Goal: Find contact information: Find contact information

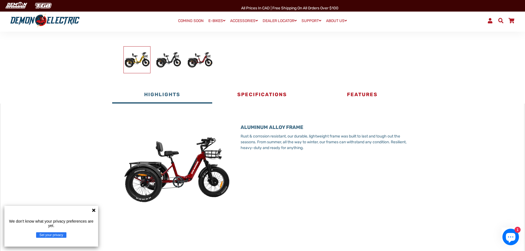
scroll to position [193, 0]
click at [266, 96] on button "Specifications" at bounding box center [262, 95] width 100 height 17
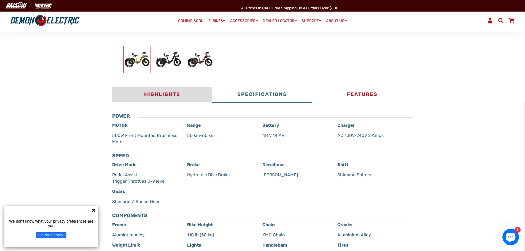
click at [162, 94] on button "Highlights" at bounding box center [162, 95] width 100 height 17
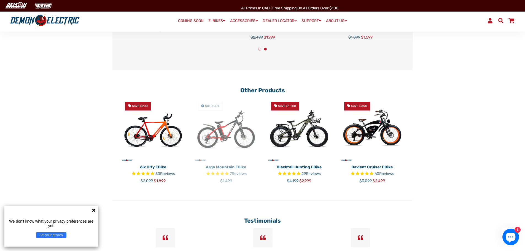
scroll to position [1149, 0]
click at [94, 211] on icon at bounding box center [94, 210] width 4 height 4
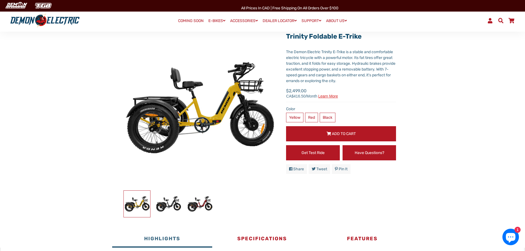
scroll to position [0, 0]
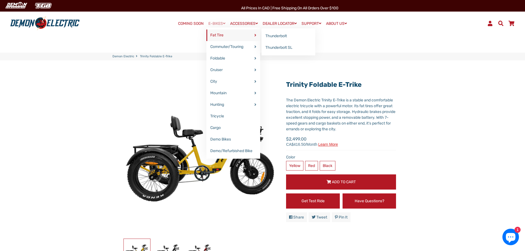
click at [216, 35] on link "Fat Tire" at bounding box center [234, 36] width 54 height 12
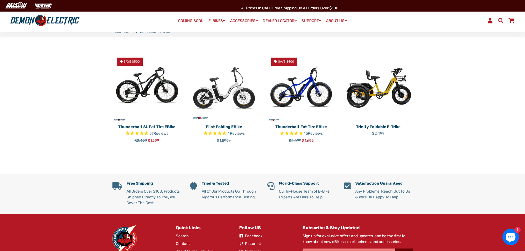
scroll to position [137, 0]
click at [143, 80] on img at bounding box center [147, 87] width 69 height 69
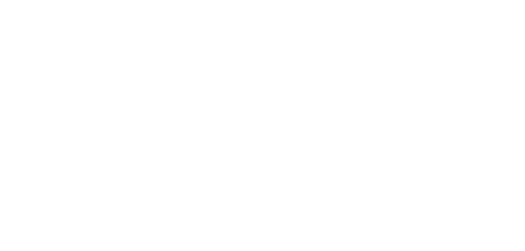
select select "******"
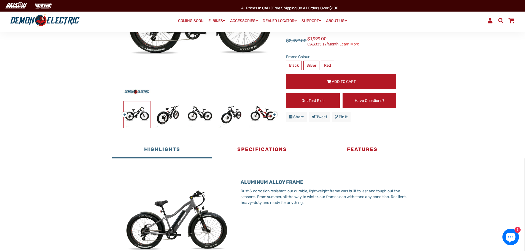
scroll to position [138, 0]
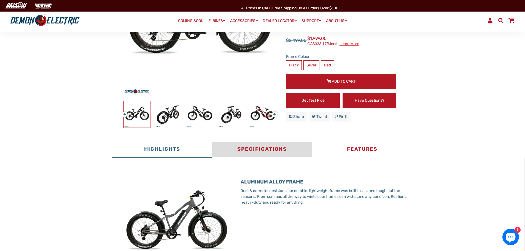
click at [273, 150] on button "Specifications" at bounding box center [262, 150] width 100 height 17
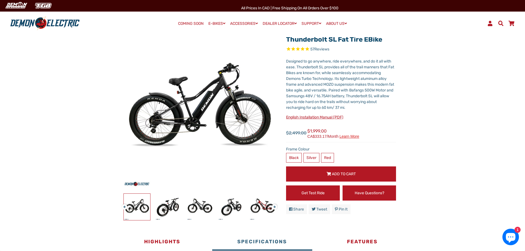
scroll to position [0, 0]
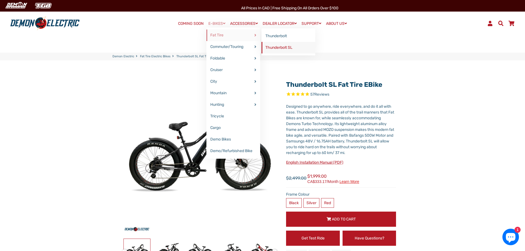
click at [280, 48] on link "Thunderbolt SL" at bounding box center [289, 48] width 54 height 12
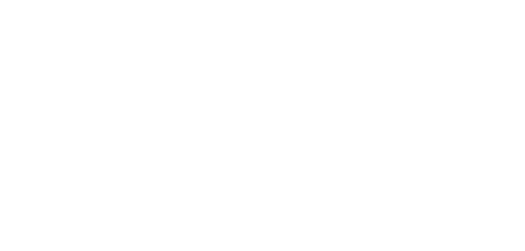
select select "******"
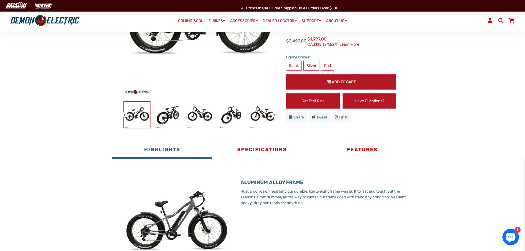
scroll to position [138, 0]
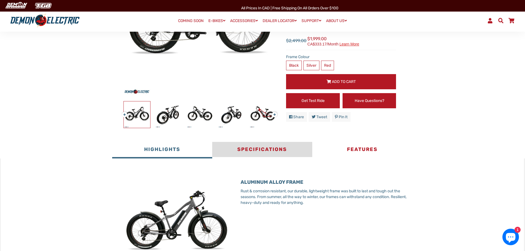
click at [255, 150] on button "Specifications" at bounding box center [262, 150] width 100 height 17
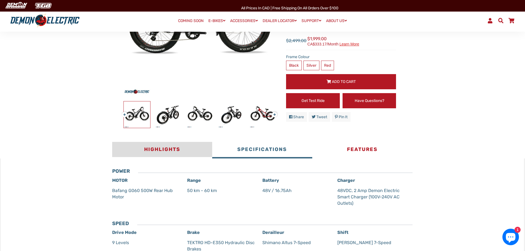
click at [168, 148] on button "Highlights" at bounding box center [162, 150] width 100 height 17
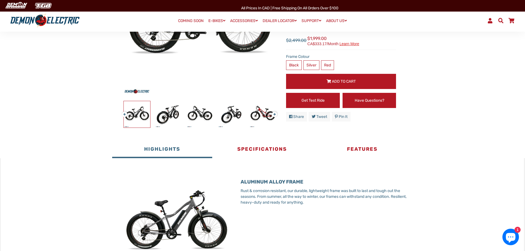
scroll to position [137, 0]
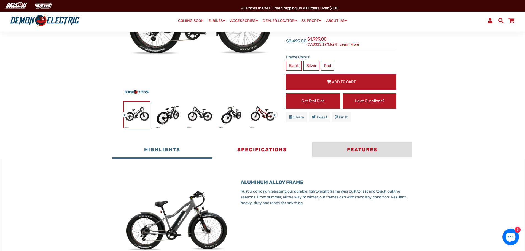
click at [355, 153] on button "Features" at bounding box center [362, 150] width 100 height 17
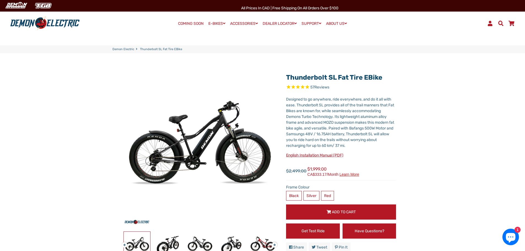
scroll to position [0, 0]
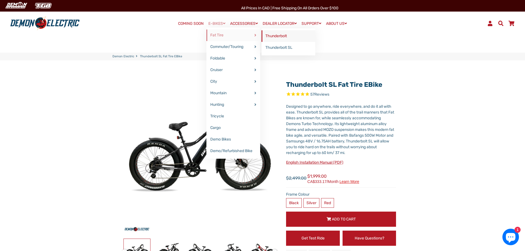
click at [272, 36] on link "Thunderbolt" at bounding box center [289, 36] width 54 height 12
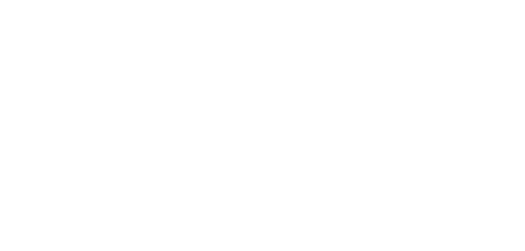
select select "******"
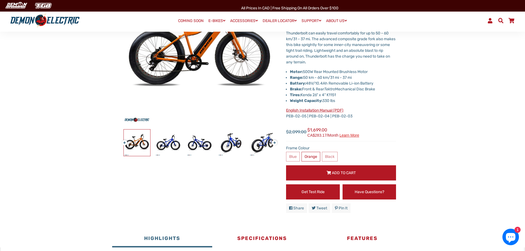
scroll to position [110, 0]
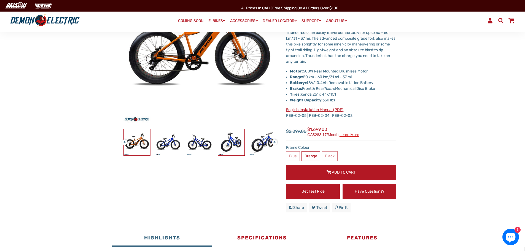
click at [232, 143] on img at bounding box center [231, 142] width 26 height 26
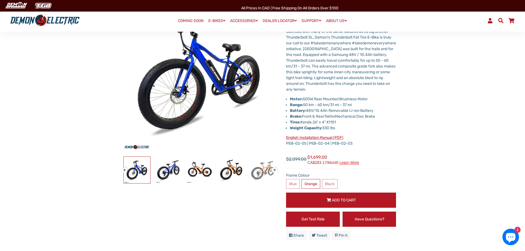
scroll to position [82, 0]
click at [274, 170] on button "Next" at bounding box center [273, 167] width 3 height 6
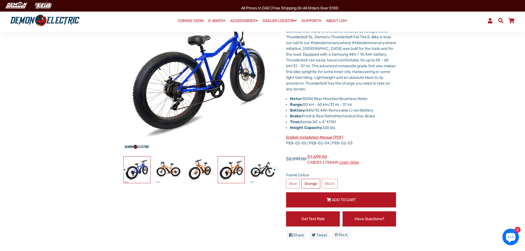
click at [228, 168] on img at bounding box center [231, 170] width 26 height 26
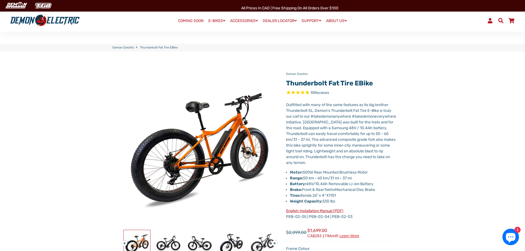
scroll to position [0, 0]
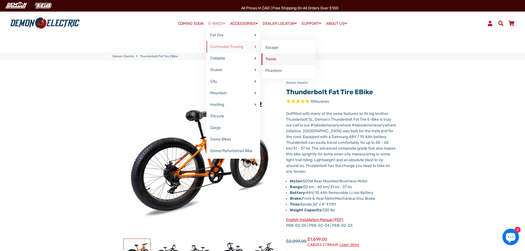
click at [269, 58] on link "Tronio" at bounding box center [289, 60] width 54 height 12
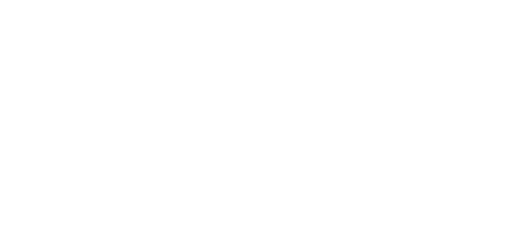
select select "******"
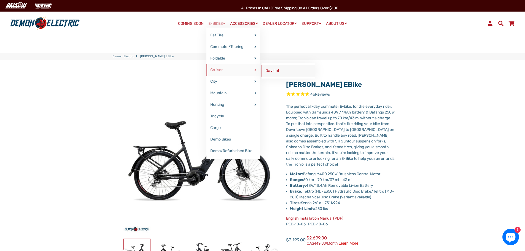
click at [272, 70] on link "Davient" at bounding box center [289, 71] width 54 height 12
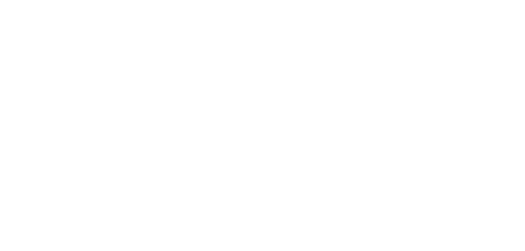
select select "******"
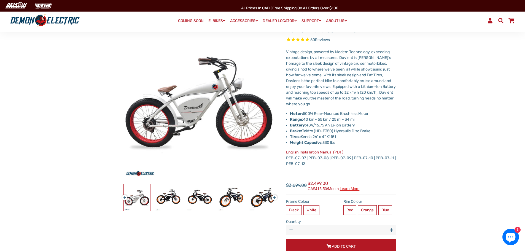
scroll to position [55, 0]
click at [229, 197] on img at bounding box center [231, 197] width 26 height 26
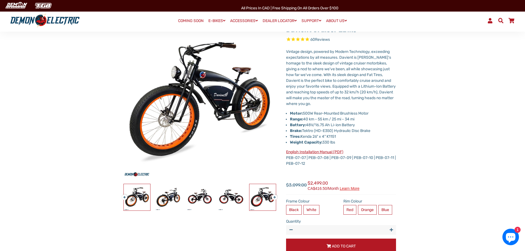
click at [271, 195] on img at bounding box center [263, 197] width 26 height 26
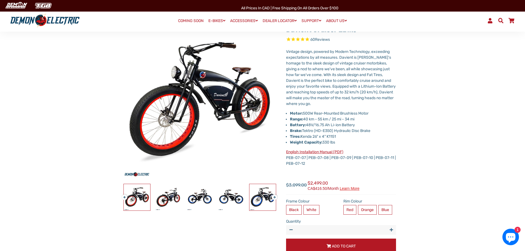
click at [263, 198] on img at bounding box center [263, 197] width 26 height 26
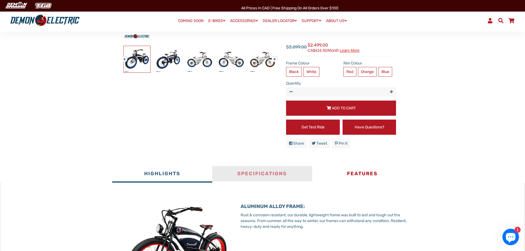
scroll to position [193, 0]
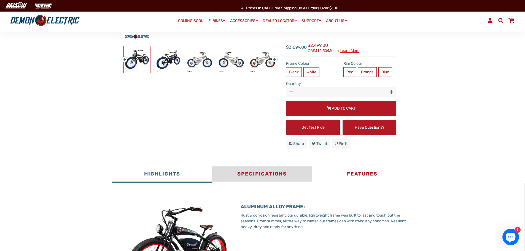
click at [266, 174] on button "Specifications" at bounding box center [262, 175] width 100 height 17
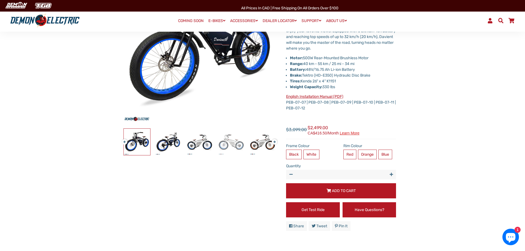
scroll to position [110, 0]
click at [265, 145] on img at bounding box center [263, 142] width 26 height 26
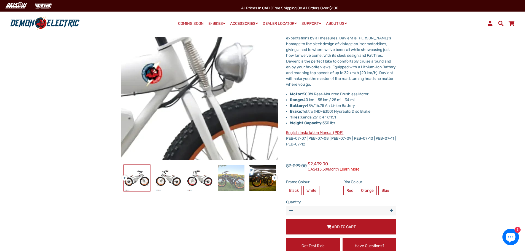
scroll to position [0, 0]
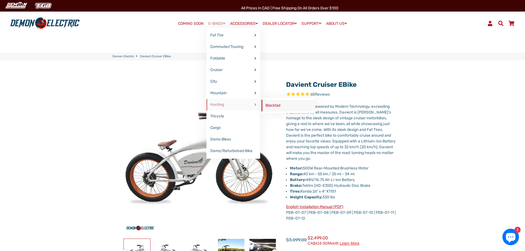
click at [273, 107] on link "Blacktail" at bounding box center [289, 106] width 54 height 12
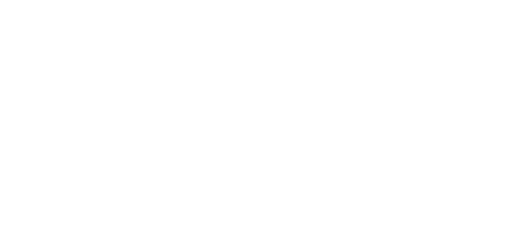
select select "******"
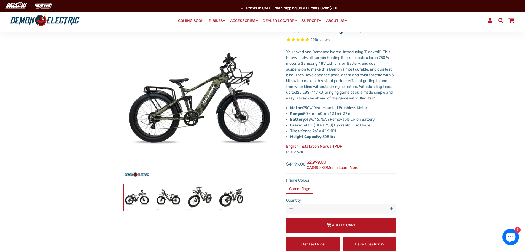
scroll to position [55, 0]
click at [238, 199] on img at bounding box center [231, 197] width 26 height 26
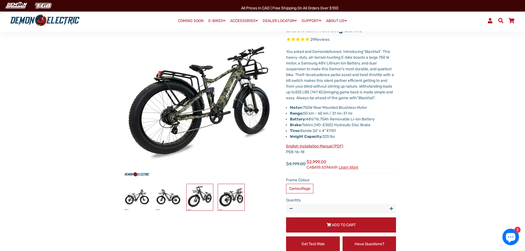
click at [187, 197] on img at bounding box center [200, 197] width 26 height 26
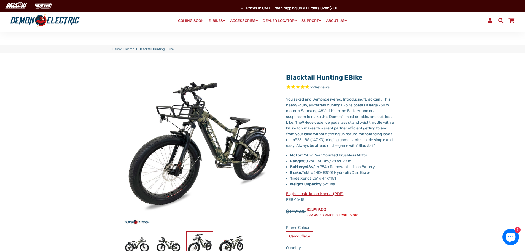
scroll to position [0, 0]
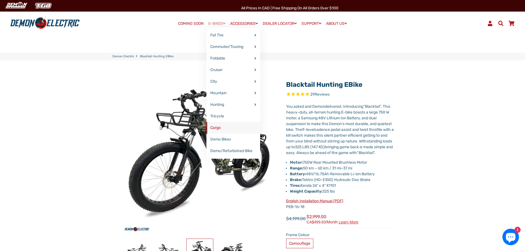
click at [214, 129] on link "Cargo" at bounding box center [234, 128] width 54 height 12
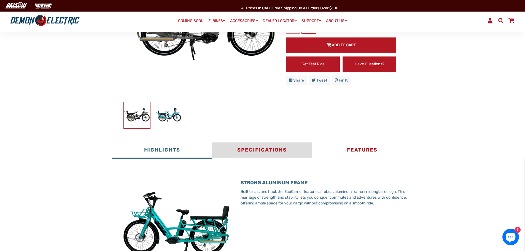
scroll to position [137, 0]
click at [276, 145] on button "Specifications" at bounding box center [262, 150] width 100 height 17
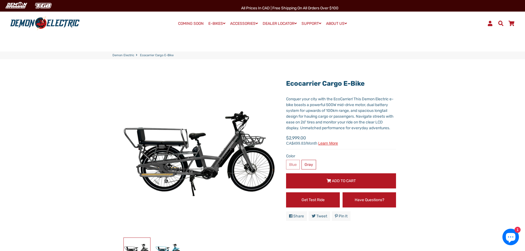
scroll to position [0, 0]
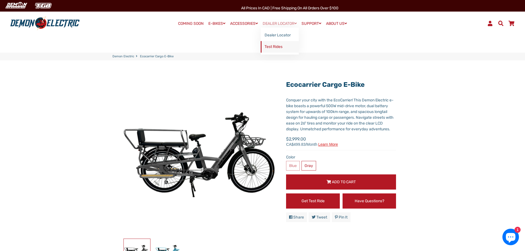
click at [277, 46] on link "Test Rides" at bounding box center [280, 47] width 38 height 12
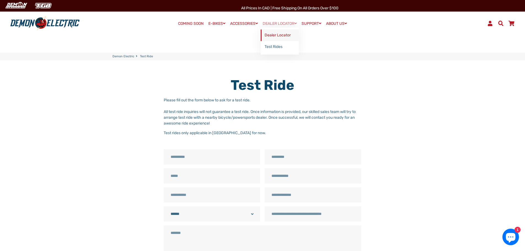
click at [280, 35] on link "Dealer Locator" at bounding box center [280, 36] width 38 height 12
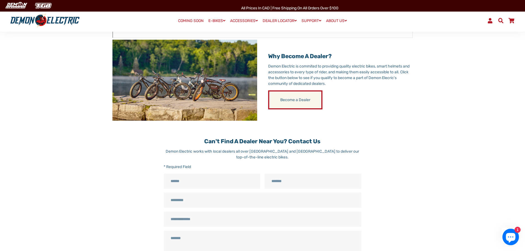
scroll to position [220, 0]
click at [300, 102] on link "Become a Dealer" at bounding box center [295, 99] width 54 height 19
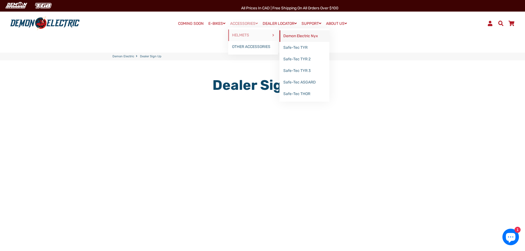
click at [295, 35] on link "Demon Electric Nyx" at bounding box center [305, 36] width 50 height 12
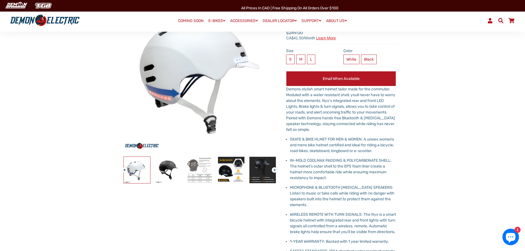
scroll to position [82, 0]
click at [239, 173] on img at bounding box center [232, 170] width 26 height 26
click at [233, 169] on img at bounding box center [231, 170] width 26 height 26
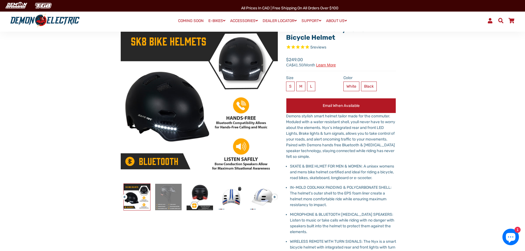
scroll to position [55, 0]
click at [167, 199] on img at bounding box center [168, 197] width 26 height 26
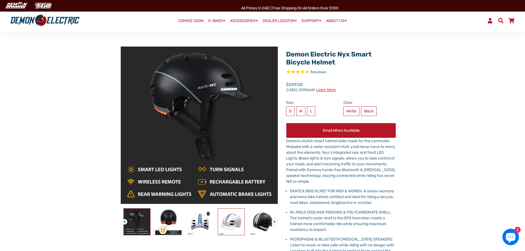
click at [229, 220] on img at bounding box center [231, 222] width 26 height 26
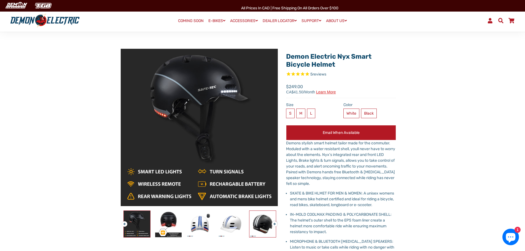
click at [260, 225] on img at bounding box center [263, 224] width 26 height 26
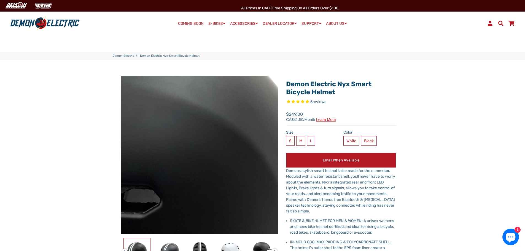
scroll to position [0, 0]
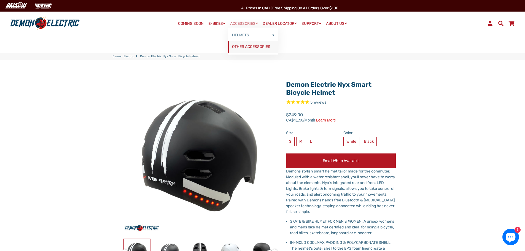
click at [244, 48] on link "OTHER ACCESSORIES" at bounding box center [253, 47] width 50 height 12
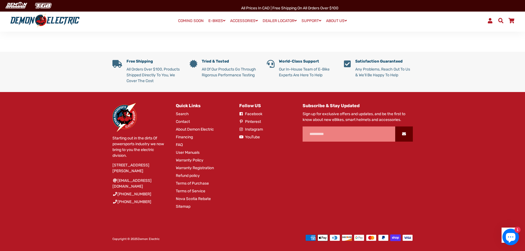
scroll to position [250, 0]
click at [513, 232] on icon "Chat window" at bounding box center [511, 237] width 16 height 16
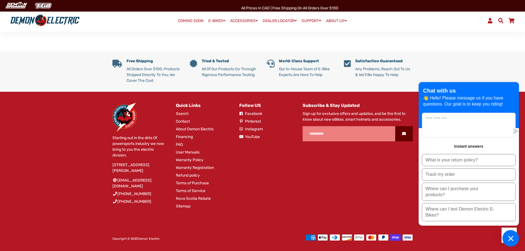
click at [512, 239] on icon "Chat window" at bounding box center [511, 238] width 5 height 5
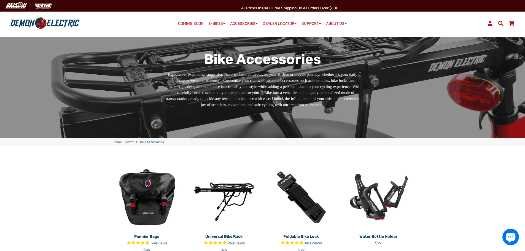
scroll to position [0, 0]
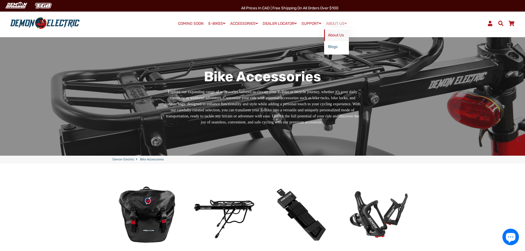
click at [341, 32] on link "About Us" at bounding box center [336, 36] width 25 height 12
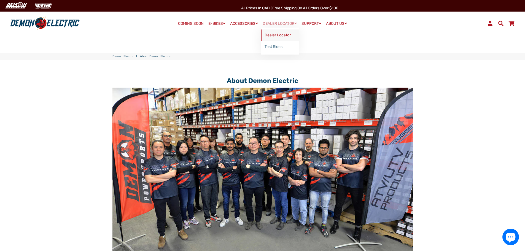
click at [274, 37] on link "Dealer Locator" at bounding box center [280, 36] width 38 height 12
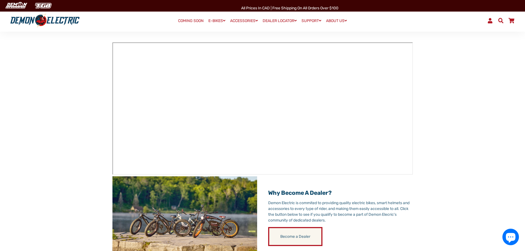
scroll to position [83, 0]
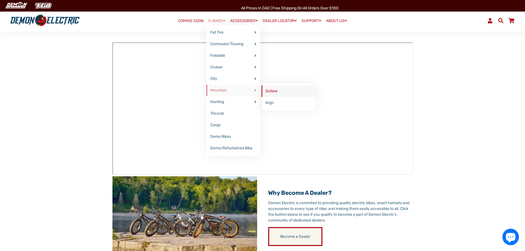
click at [273, 93] on link "Outlaw" at bounding box center [289, 91] width 54 height 12
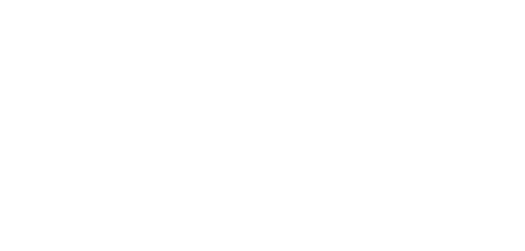
select select "******"
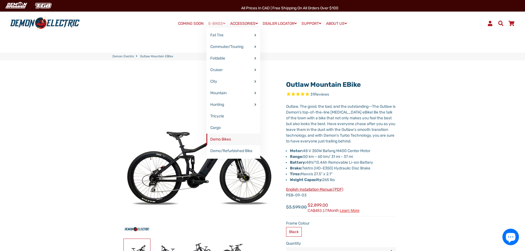
click at [222, 140] on link "Demo Bikes" at bounding box center [234, 140] width 54 height 12
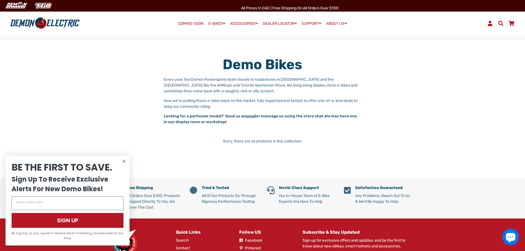
click at [194, 23] on link "COMING SOON" at bounding box center [191, 24] width 30 height 8
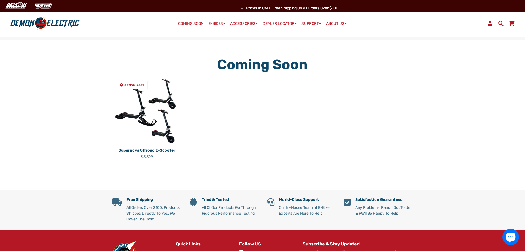
click at [139, 119] on img at bounding box center [147, 111] width 69 height 69
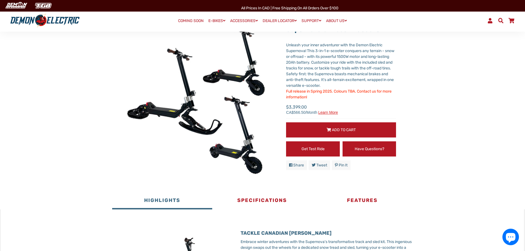
scroll to position [55, 0]
click at [326, 114] on span "Learn more" at bounding box center [329, 113] width 20 height 4
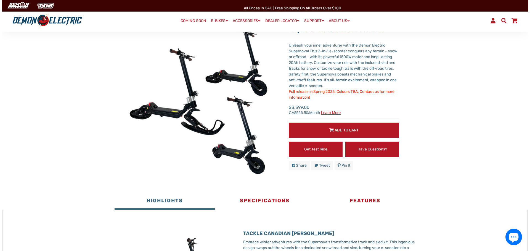
scroll to position [0, 0]
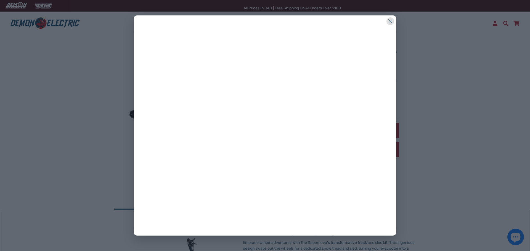
click at [391, 20] on icon at bounding box center [390, 21] width 4 height 4
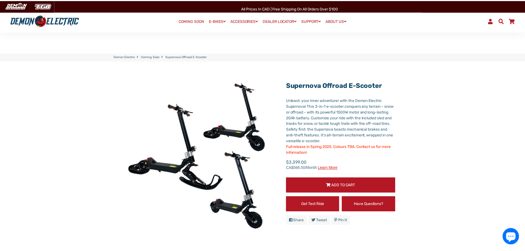
scroll to position [55, 0]
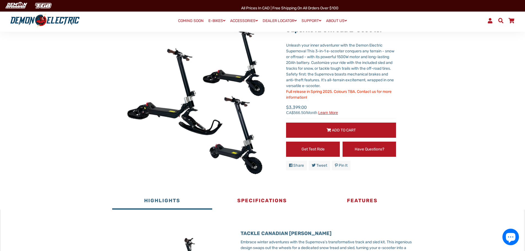
click at [325, 113] on span "Learn more" at bounding box center [329, 113] width 20 height 4
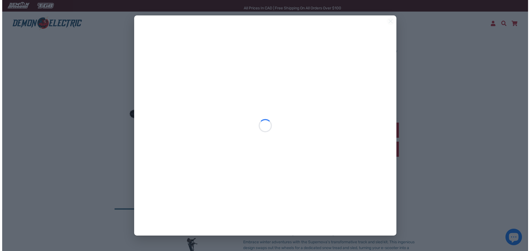
scroll to position [0, 0]
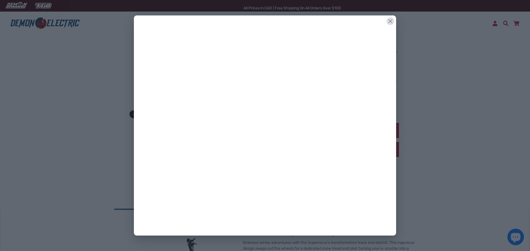
click at [393, 21] on icon at bounding box center [390, 21] width 8 height 8
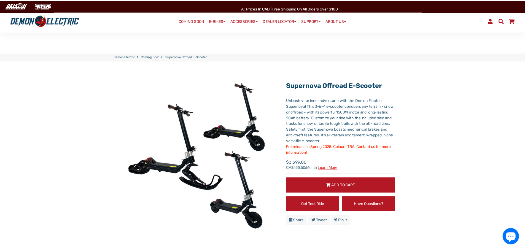
scroll to position [55, 0]
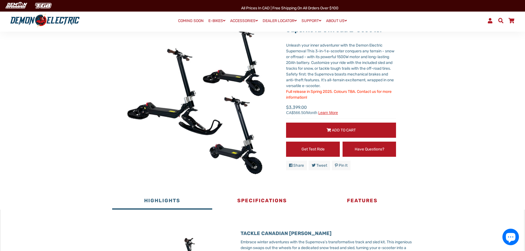
drag, startPoint x: 462, startPoint y: 87, endPoint x: 489, endPoint y: 140, distance: 59.3
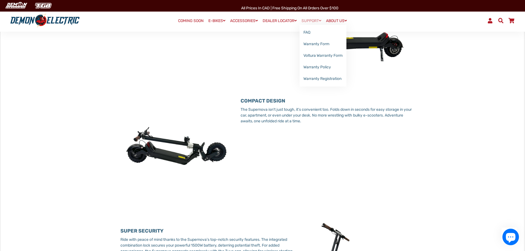
scroll to position [448, 0]
click at [311, 31] on link "FAQ" at bounding box center [323, 33] width 47 height 12
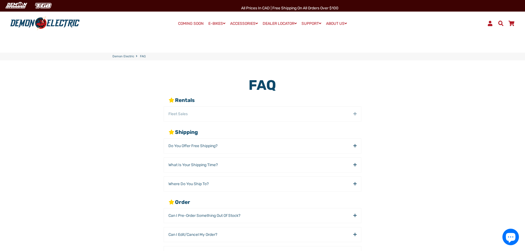
click at [197, 113] on div "Fleet Sales" at bounding box center [262, 114] width 197 height 15
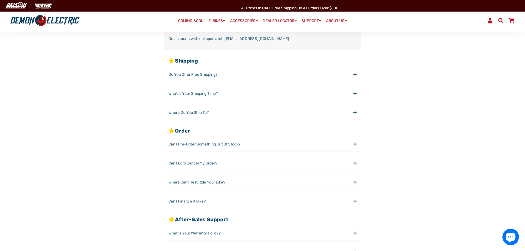
scroll to position [110, 0]
click at [182, 95] on span "What is your Shipping time?" at bounding box center [193, 93] width 49 height 6
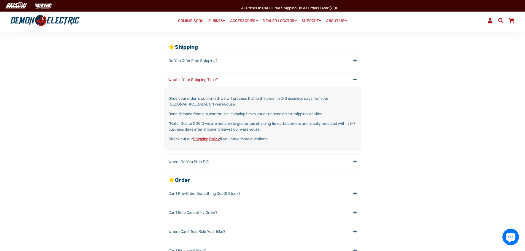
scroll to position [83, 0]
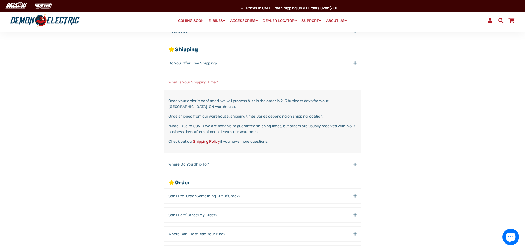
click at [187, 81] on span "What is your Shipping time?" at bounding box center [193, 82] width 49 height 6
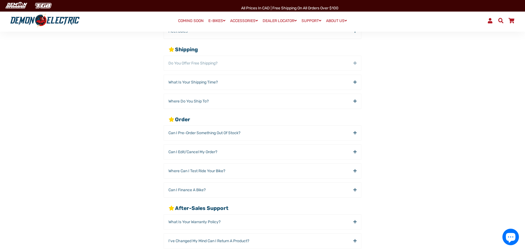
click at [189, 63] on span "Do You offer Free Shipping?" at bounding box center [193, 63] width 49 height 6
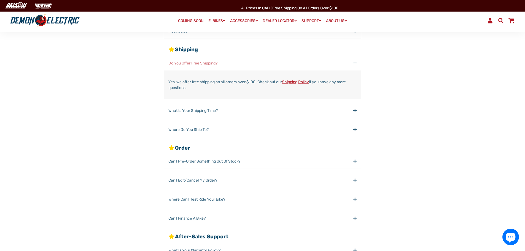
click at [189, 63] on span "Do You offer Free Shipping?" at bounding box center [193, 63] width 49 height 6
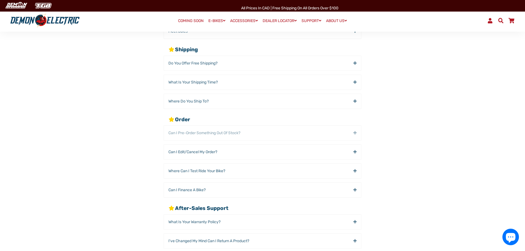
click at [192, 132] on span "Can I Pre-Order Something out of Stock?" at bounding box center [205, 133] width 72 height 6
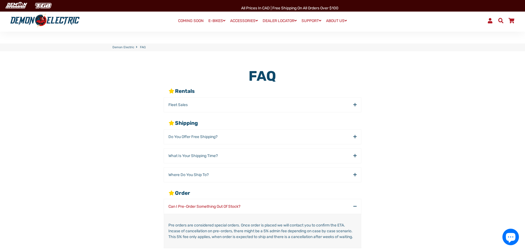
scroll to position [0, 0]
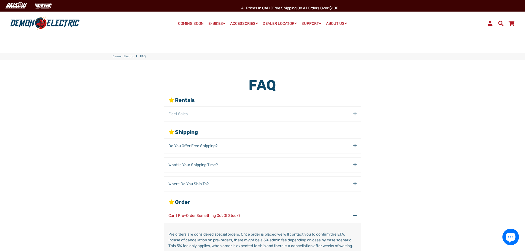
click at [176, 113] on span "Fleet Sales" at bounding box center [178, 114] width 19 height 6
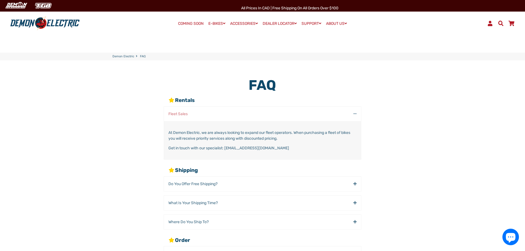
click at [176, 113] on span "Fleet Sales" at bounding box center [178, 114] width 19 height 6
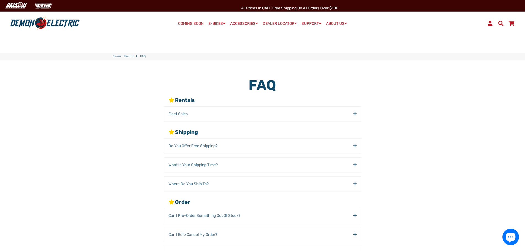
click at [124, 113] on div "Rentals Fleet Sales At Demon Electric, we are always looking to expand our flee…" at bounding box center [258, 227] width 309 height 260
drag, startPoint x: 124, startPoint y: 113, endPoint x: 84, endPoint y: 117, distance: 39.9
click at [84, 117] on main "FAQ Rentals Fleet Sales At Demon Electric, we are always looking to expand our …" at bounding box center [262, 217] width 525 height 314
click at [280, 35] on link "Dealer Locator" at bounding box center [280, 36] width 38 height 12
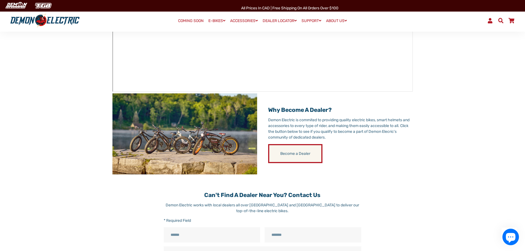
scroll to position [166, 0]
drag, startPoint x: 458, startPoint y: 157, endPoint x: 415, endPoint y: 169, distance: 44.5
click at [415, 169] on div "Dealer Locator Demon Electric works with local dealers all over [GEOGRAPHIC_DAT…" at bounding box center [262, 141] width 317 height 460
click at [304, 156] on link "Become a Dealer" at bounding box center [295, 154] width 54 height 19
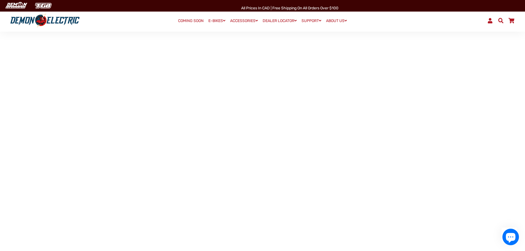
scroll to position [380, 0]
drag, startPoint x: 525, startPoint y: 147, endPoint x: 399, endPoint y: 114, distance: 130.2
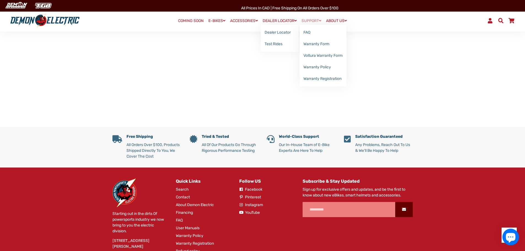
scroll to position [550, 0]
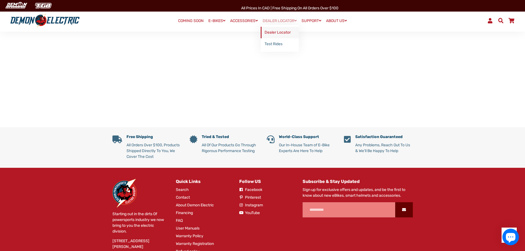
click at [276, 32] on link "Dealer Locator" at bounding box center [280, 33] width 38 height 12
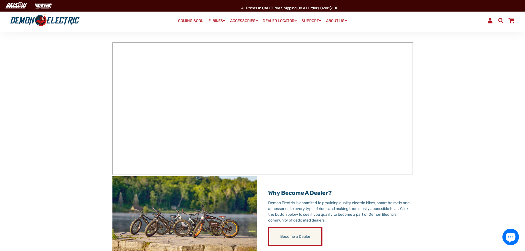
scroll to position [83, 0]
click at [301, 237] on link "Become a Dealer" at bounding box center [295, 237] width 54 height 19
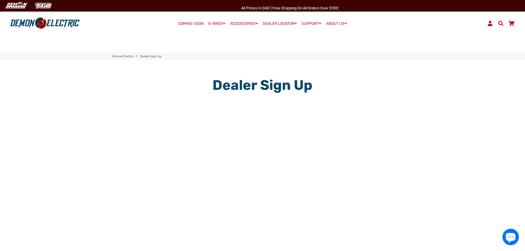
scroll to position [216, 0]
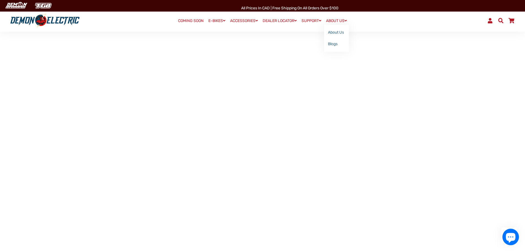
click at [337, 19] on link "ABOUT US" at bounding box center [336, 21] width 25 height 8
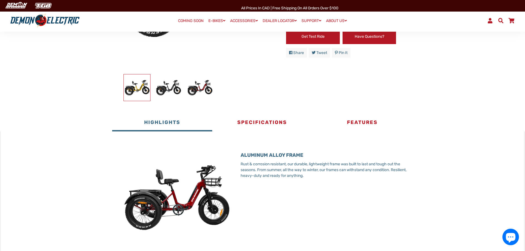
scroll to position [165, 0]
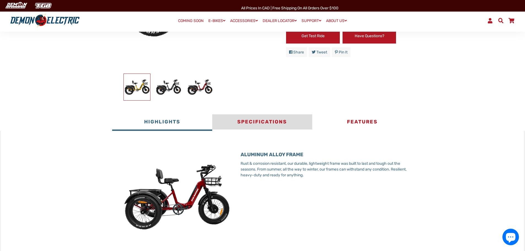
click at [251, 122] on button "Specifications" at bounding box center [262, 122] width 100 height 17
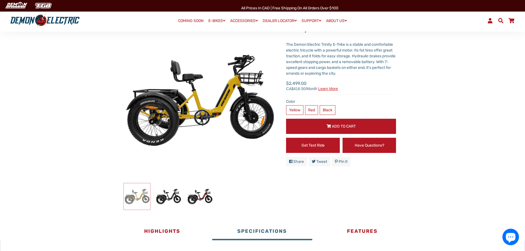
scroll to position [55, 0]
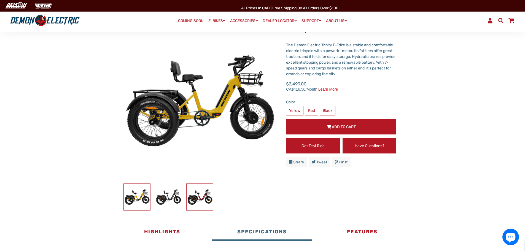
click at [206, 197] on img at bounding box center [200, 197] width 26 height 26
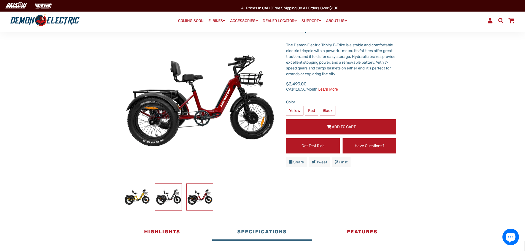
click at [159, 196] on img at bounding box center [168, 197] width 26 height 26
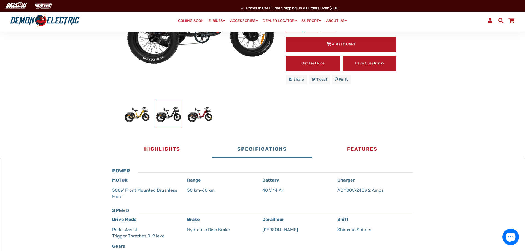
scroll to position [138, 0]
click at [165, 148] on button "Highlights" at bounding box center [162, 150] width 100 height 17
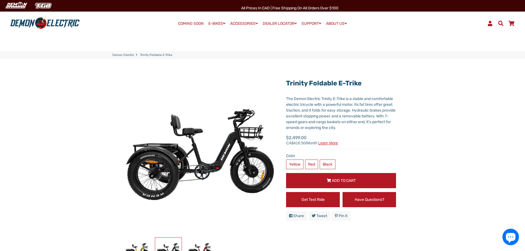
scroll to position [0, 0]
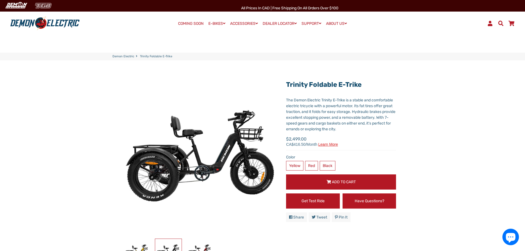
click at [42, 5] on img at bounding box center [43, 5] width 23 height 9
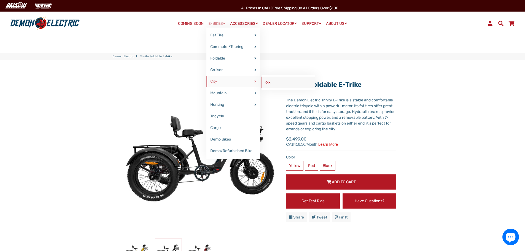
click at [266, 84] on link "6ix" at bounding box center [289, 83] width 54 height 12
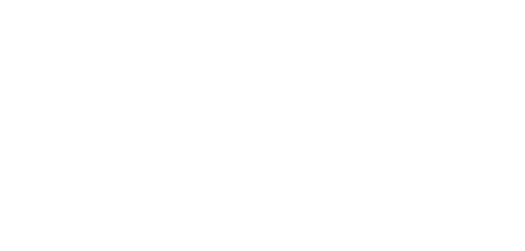
select select "******"
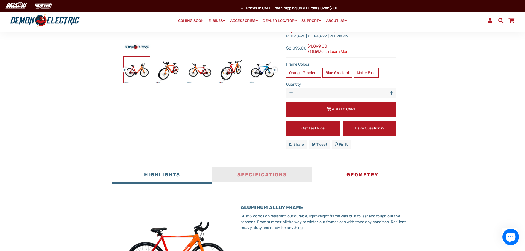
scroll to position [183, 0]
click at [260, 172] on button "Specifications" at bounding box center [262, 175] width 100 height 17
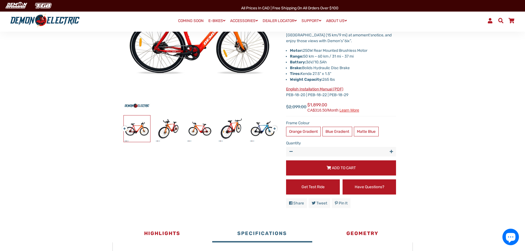
scroll to position [0, 0]
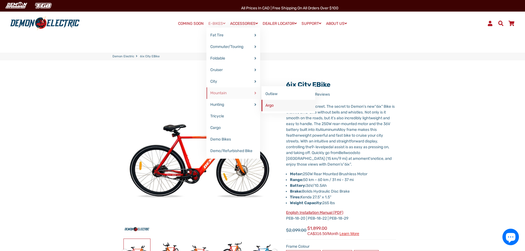
click at [269, 105] on link "Argo" at bounding box center [289, 106] width 54 height 12
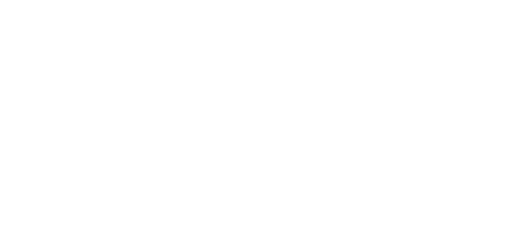
select select "******"
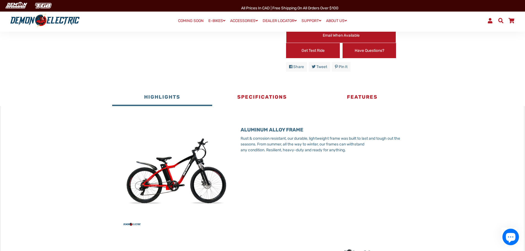
scroll to position [248, 0]
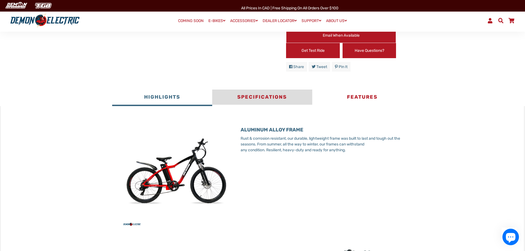
click at [268, 96] on button "Specifications" at bounding box center [262, 98] width 100 height 17
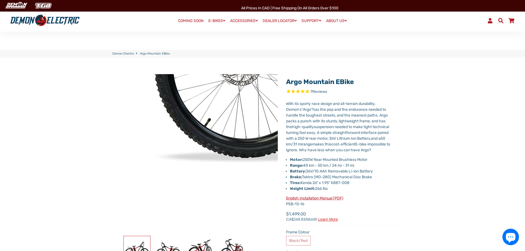
scroll to position [0, 0]
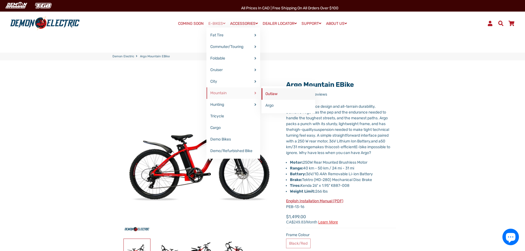
click at [270, 93] on link "Outlaw" at bounding box center [289, 94] width 54 height 12
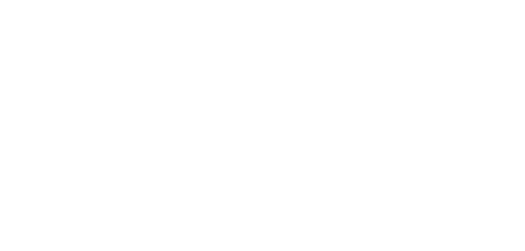
select select "******"
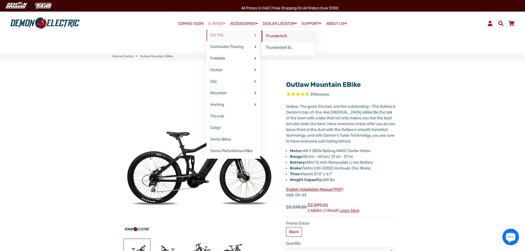
click at [278, 36] on link "Thunderbolt" at bounding box center [289, 36] width 54 height 12
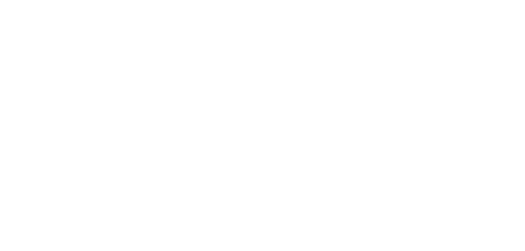
select select "******"
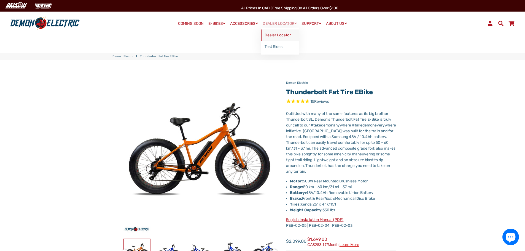
click at [274, 36] on link "Dealer Locator" at bounding box center [280, 36] width 38 height 12
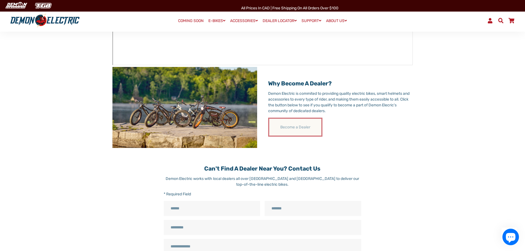
scroll to position [193, 0]
click at [306, 123] on link "Become a Dealer" at bounding box center [295, 126] width 54 height 19
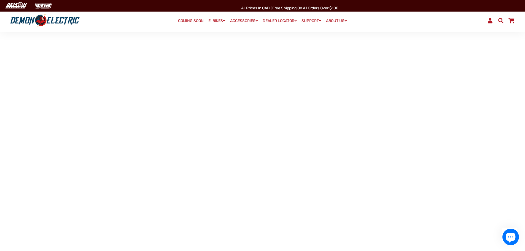
scroll to position [212, 0]
click at [508, 234] on icon "Chat window" at bounding box center [511, 238] width 10 height 10
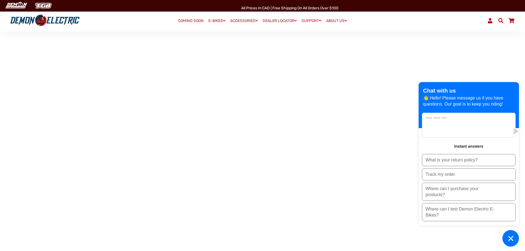
click at [514, 239] on icon "Chat window" at bounding box center [511, 238] width 9 height 9
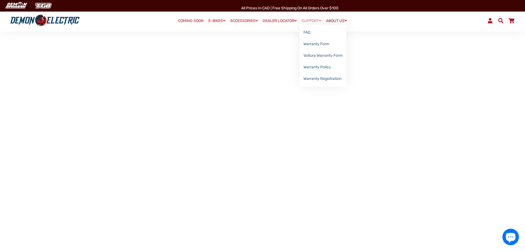
scroll to position [140, 0]
click at [310, 33] on link "FAQ" at bounding box center [323, 33] width 47 height 12
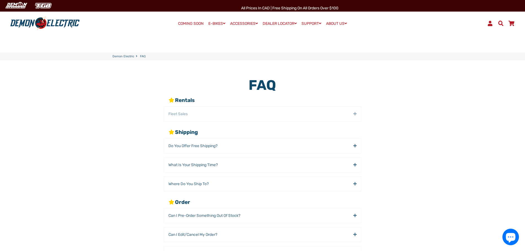
click at [180, 113] on span "Fleet Sales" at bounding box center [178, 114] width 19 height 6
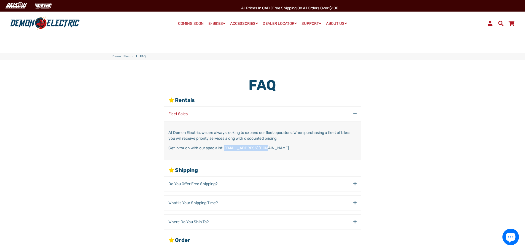
drag, startPoint x: 226, startPoint y: 148, endPoint x: 261, endPoint y: 149, distance: 35.3
click at [261, 149] on p "Get in touch with our specialist: [EMAIL_ADDRESS][DOMAIN_NAME]" at bounding box center [263, 148] width 188 height 6
copy p "[EMAIL_ADDRESS][DOMAIN_NAME]"
click at [271, 159] on div "At Demon Electric, we are always looking to expand our fleet operators. When pu…" at bounding box center [262, 140] width 197 height 38
